Goal: Check status: Check status

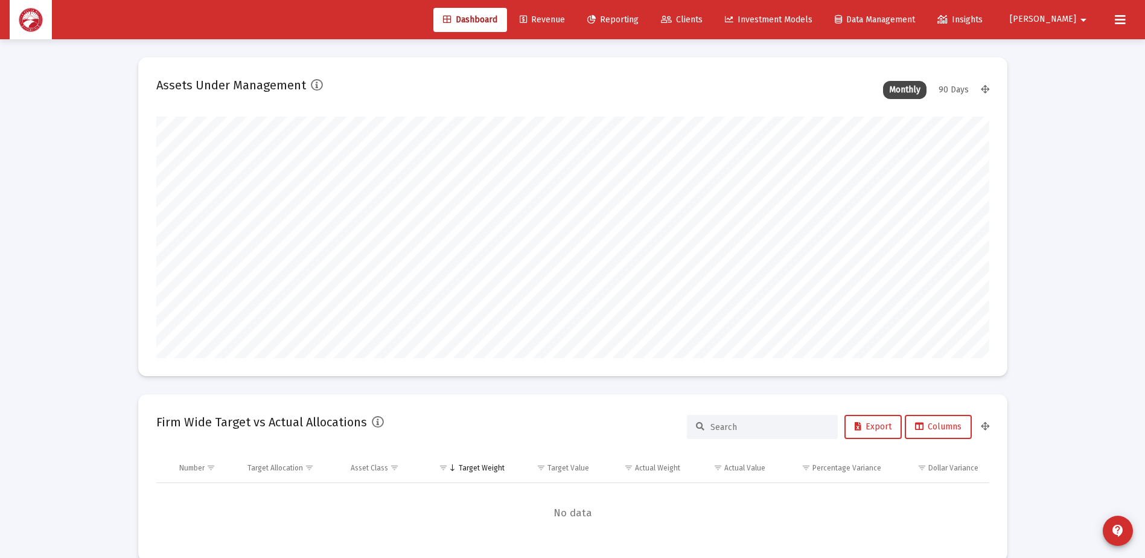
scroll to position [241, 448]
click at [648, 13] on link "Reporting" at bounding box center [612, 20] width 71 height 24
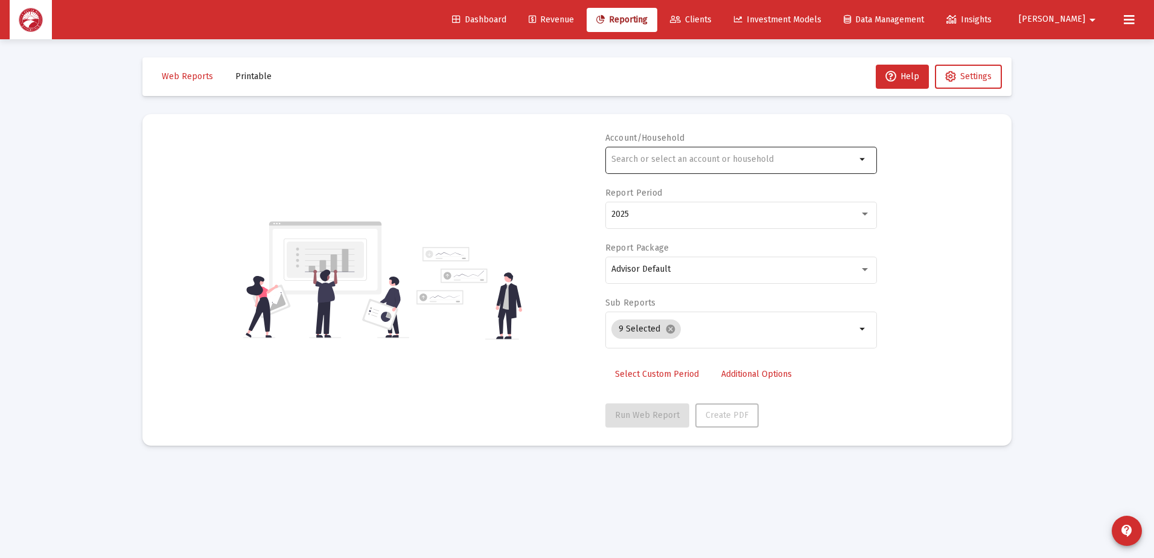
click at [786, 158] on input "text" at bounding box center [733, 159] width 244 height 10
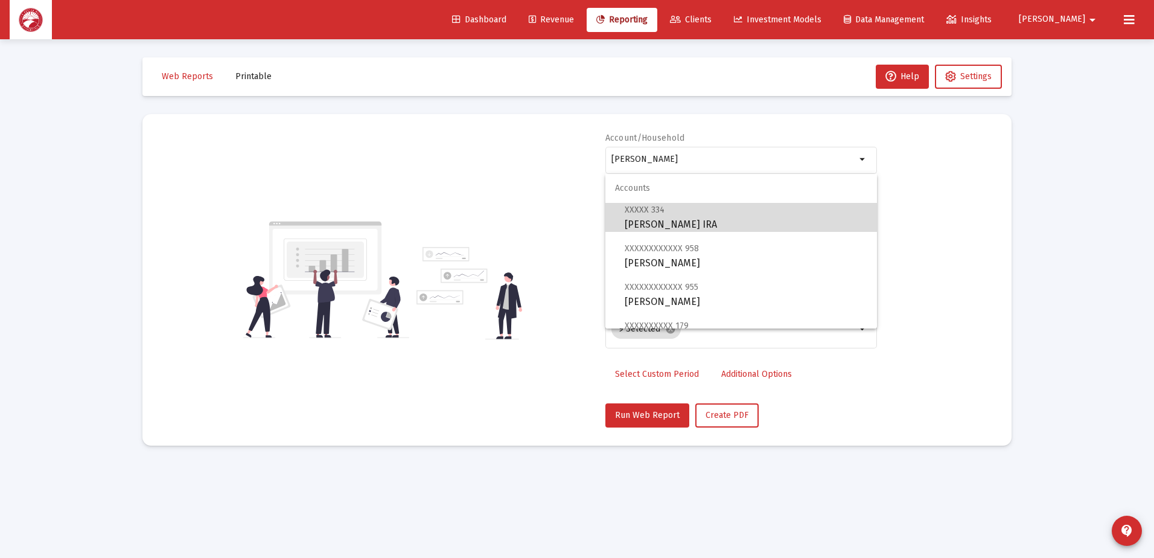
click at [772, 222] on span "XXXXX 334 [PERSON_NAME] IRA" at bounding box center [746, 217] width 243 height 30
type input "[PERSON_NAME] IRA"
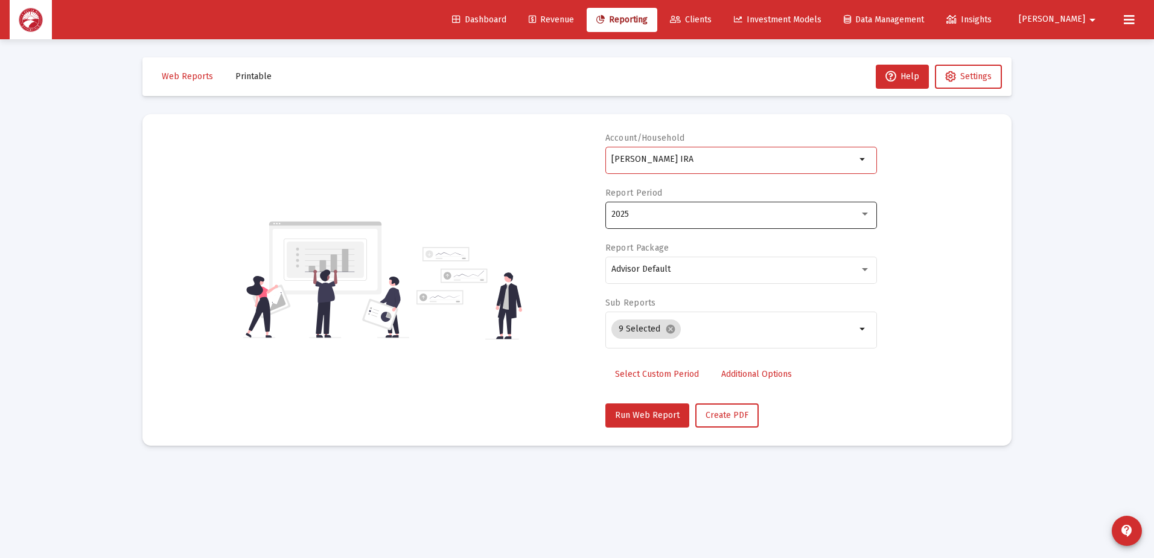
click at [710, 220] on div "2025" at bounding box center [740, 214] width 259 height 30
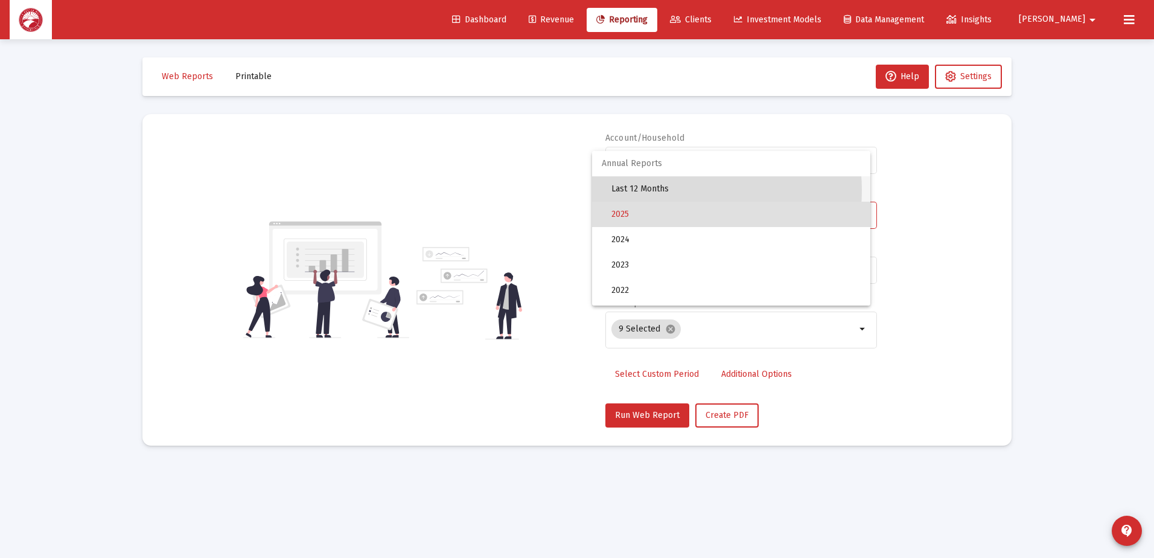
click at [675, 190] on span "Last 12 Months" at bounding box center [735, 188] width 249 height 25
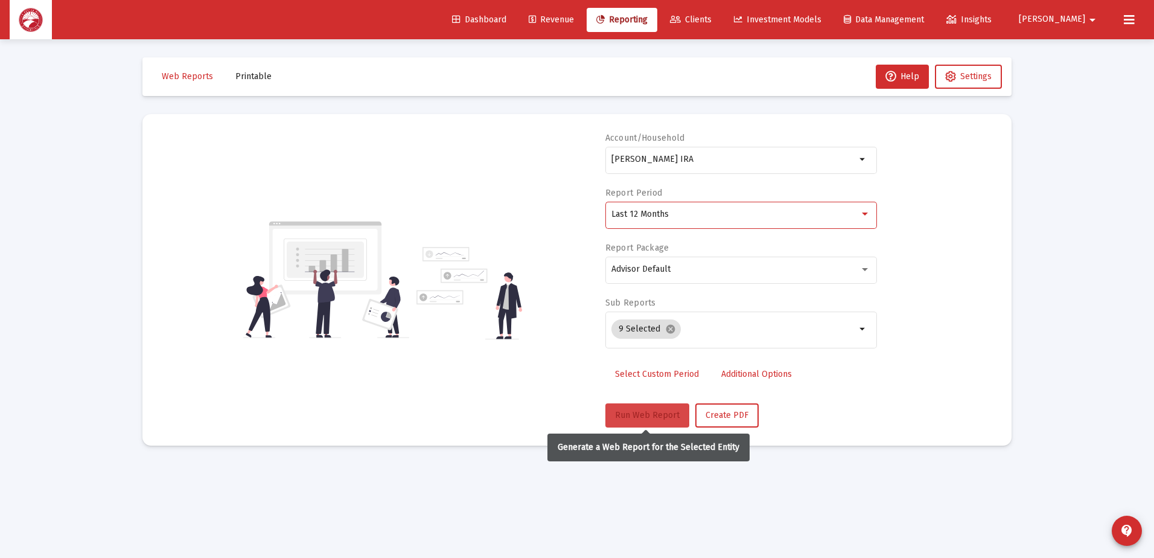
click at [641, 410] on span "Run Web Report" at bounding box center [647, 415] width 65 height 10
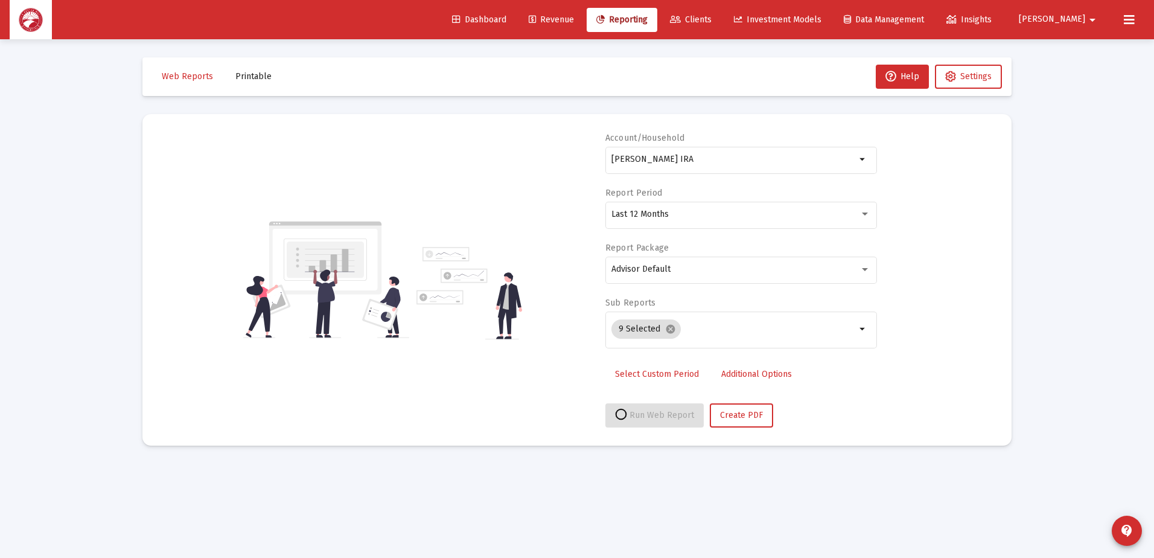
select select "View all"
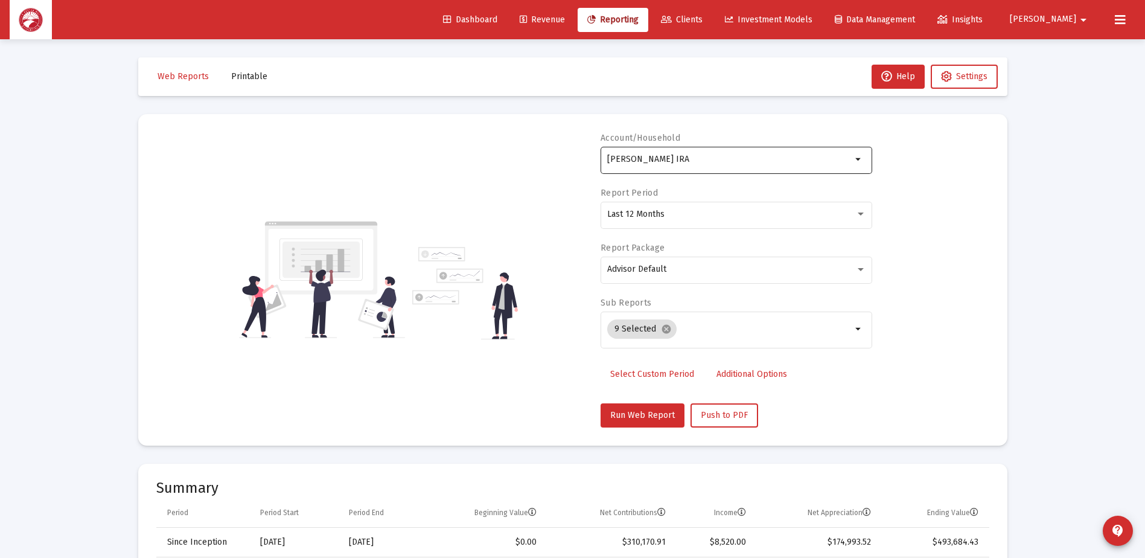
click at [812, 167] on div "[PERSON_NAME] IRA" at bounding box center [729, 159] width 244 height 30
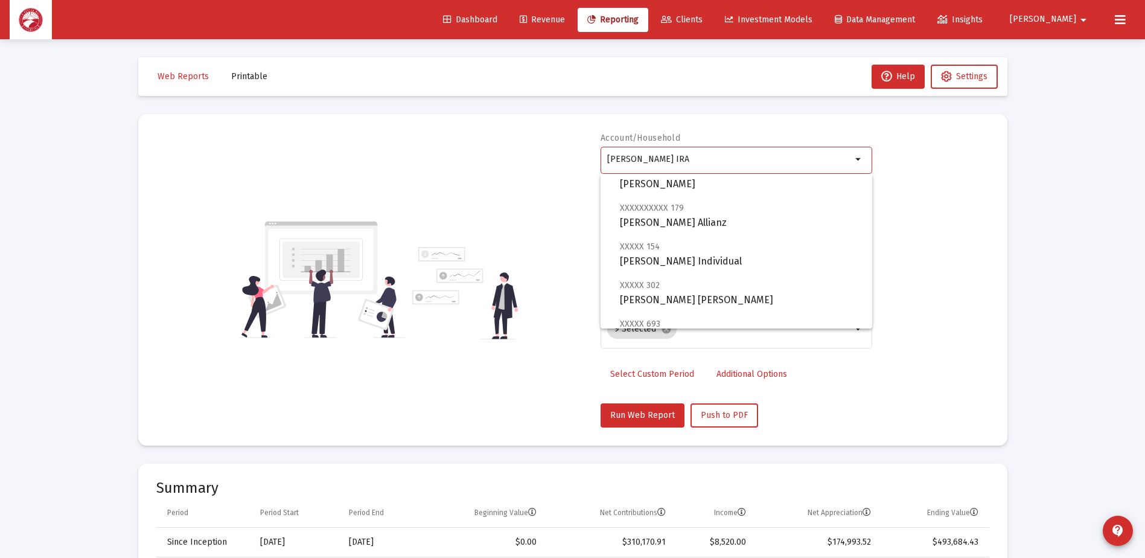
scroll to position [121, 0]
click at [743, 257] on span "XXXXX 154 [PERSON_NAME] Individual" at bounding box center [741, 251] width 243 height 30
type input "[PERSON_NAME] Individual"
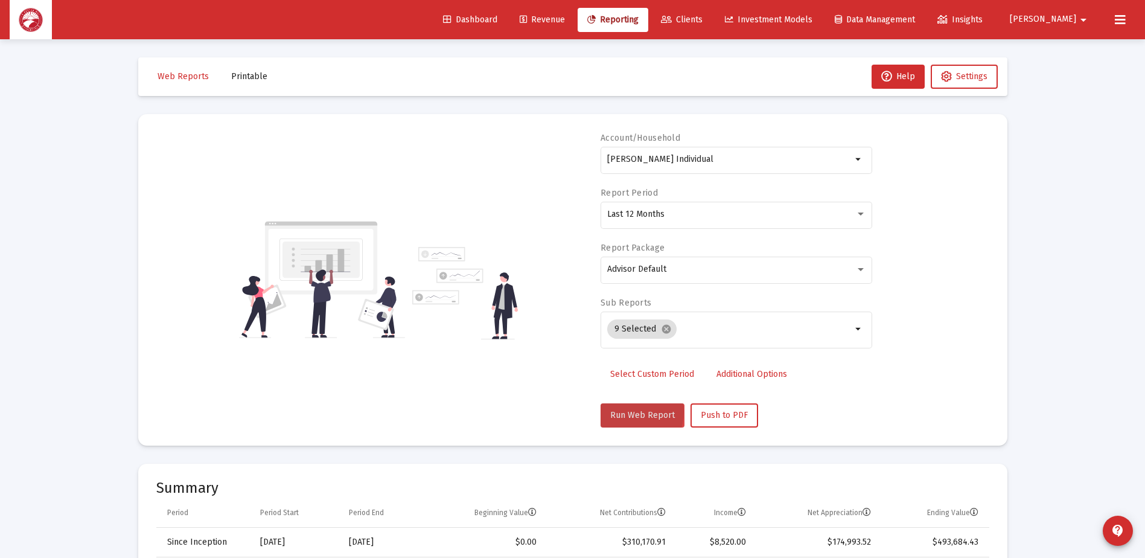
click at [622, 411] on span "Run Web Report" at bounding box center [642, 415] width 65 height 10
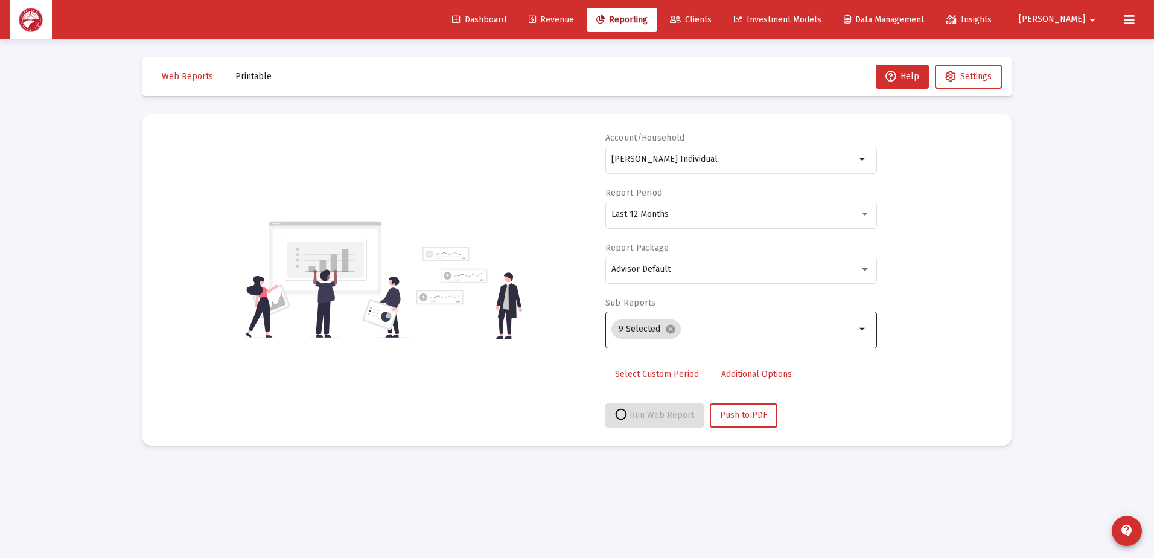
select select "View all"
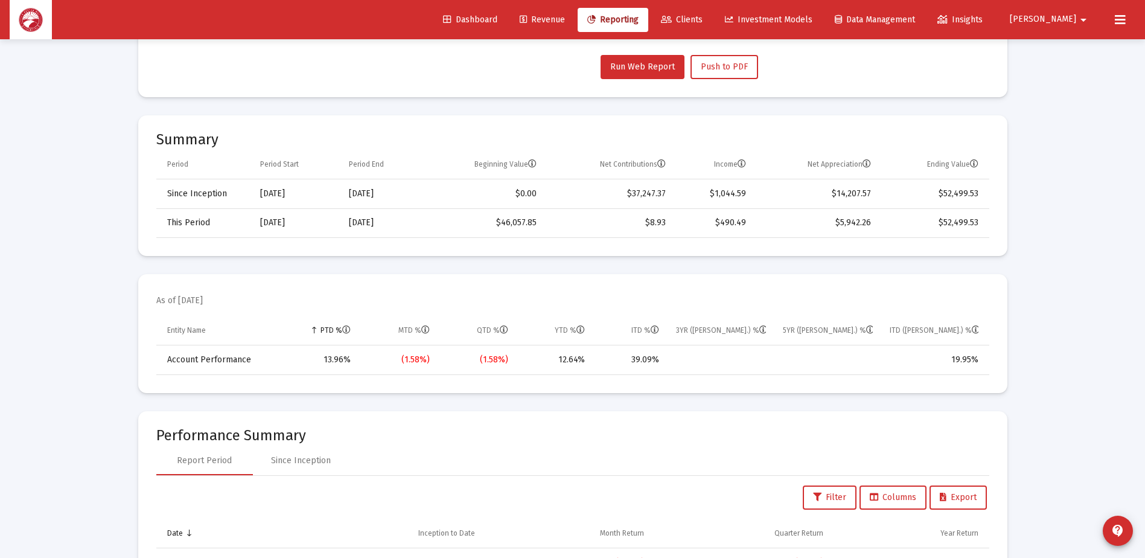
scroll to position [362, 0]
